Goal: Find contact information: Find contact information

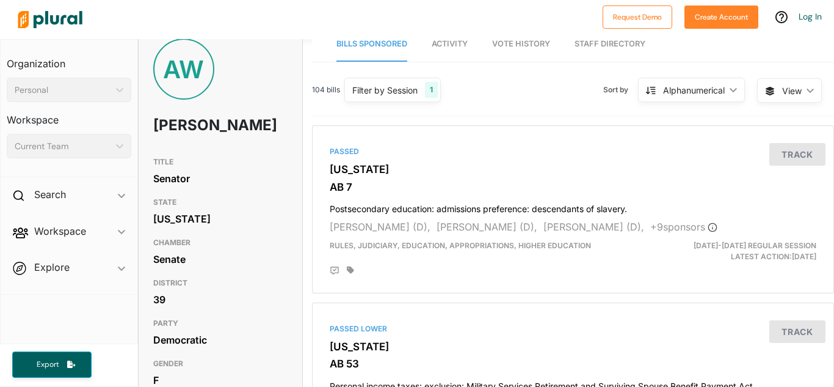
scroll to position [16, 0]
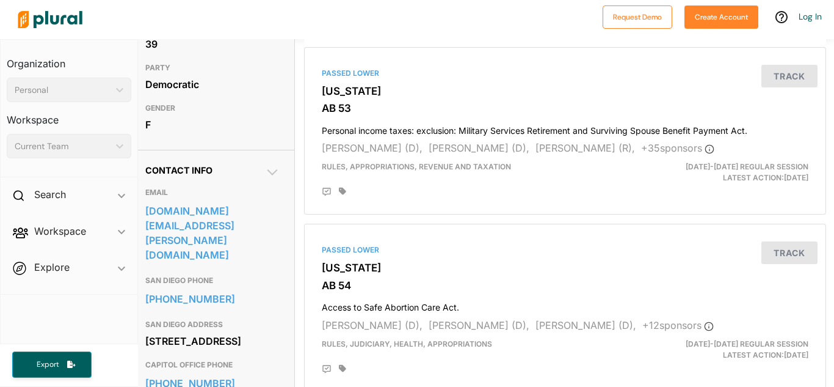
scroll to position [271, 8]
drag, startPoint x: 143, startPoint y: 258, endPoint x: 169, endPoint y: 268, distance: 26.9
click at [169, 268] on div "Contact Info EMAIL [DOMAIN_NAME][EMAIL_ADDRESS][PERSON_NAME][DOMAIN_NAME] [GEOG…" at bounding box center [213, 305] width 164 height 313
copy link "[DOMAIN_NAME][EMAIL_ADDRESS][PERSON_NAME][DOMAIN_NAME]"
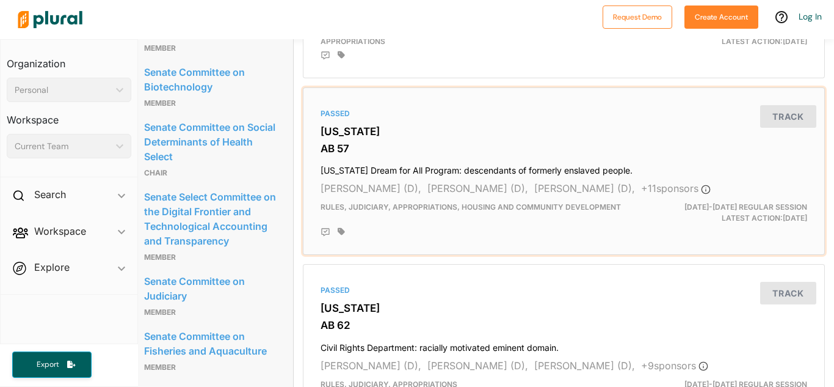
click at [363, 137] on h3 "[US_STATE]" at bounding box center [564, 131] width 487 height 12
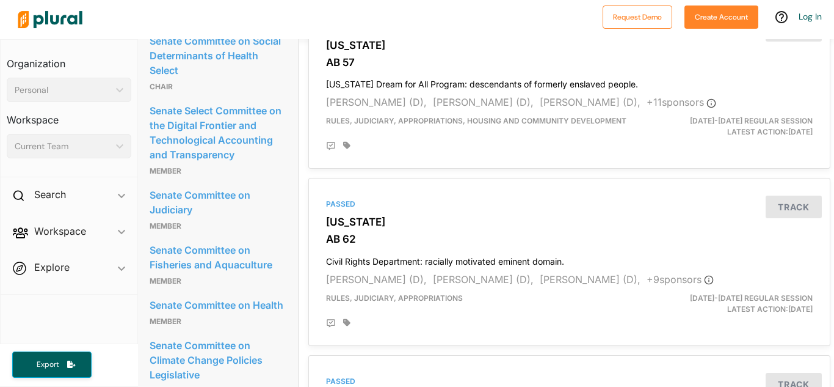
scroll to position [859, 4]
